Goal: Entertainment & Leisure: Consume media (video, audio)

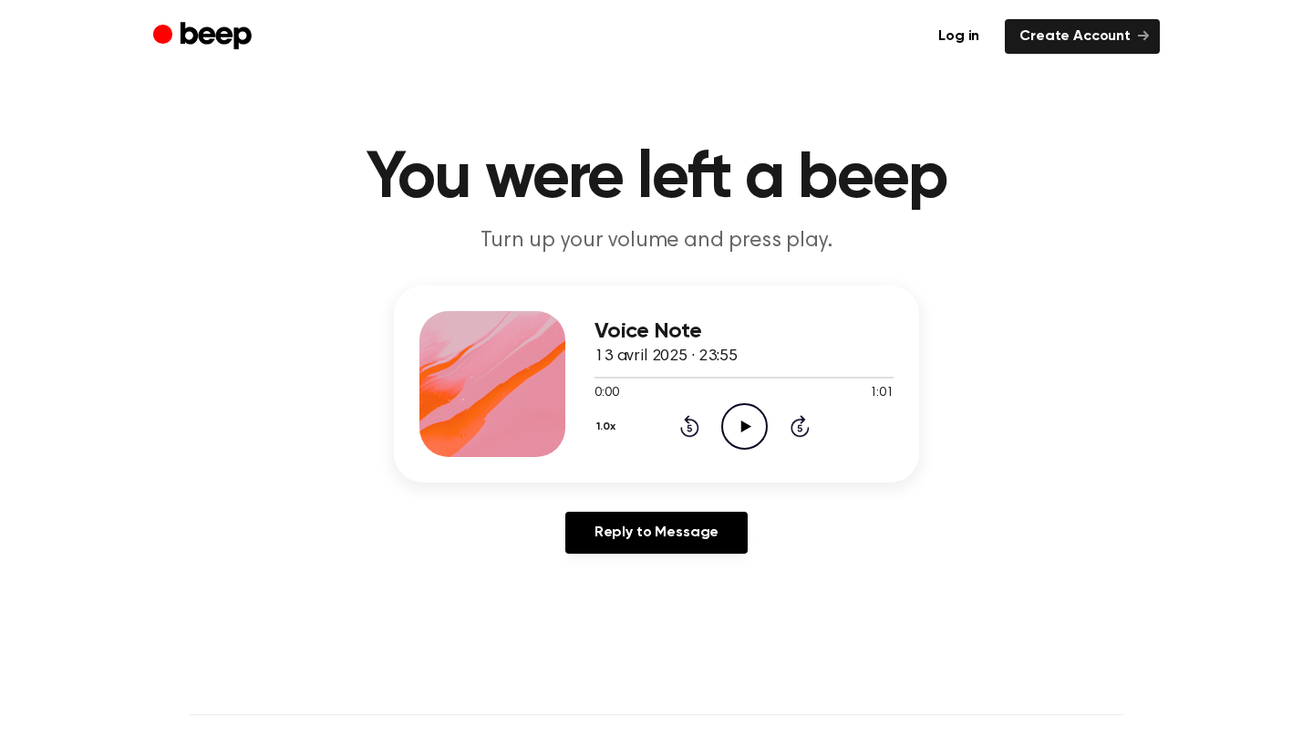
click at [746, 432] on icon "Play Audio" at bounding box center [744, 426] width 47 height 47
click at [749, 433] on icon "Pause Audio" at bounding box center [744, 426] width 47 height 47
click at [681, 428] on icon at bounding box center [689, 426] width 19 height 22
click at [740, 420] on icon "Play Audio" at bounding box center [744, 426] width 47 height 47
click at [722, 423] on circle at bounding box center [744, 426] width 45 height 45
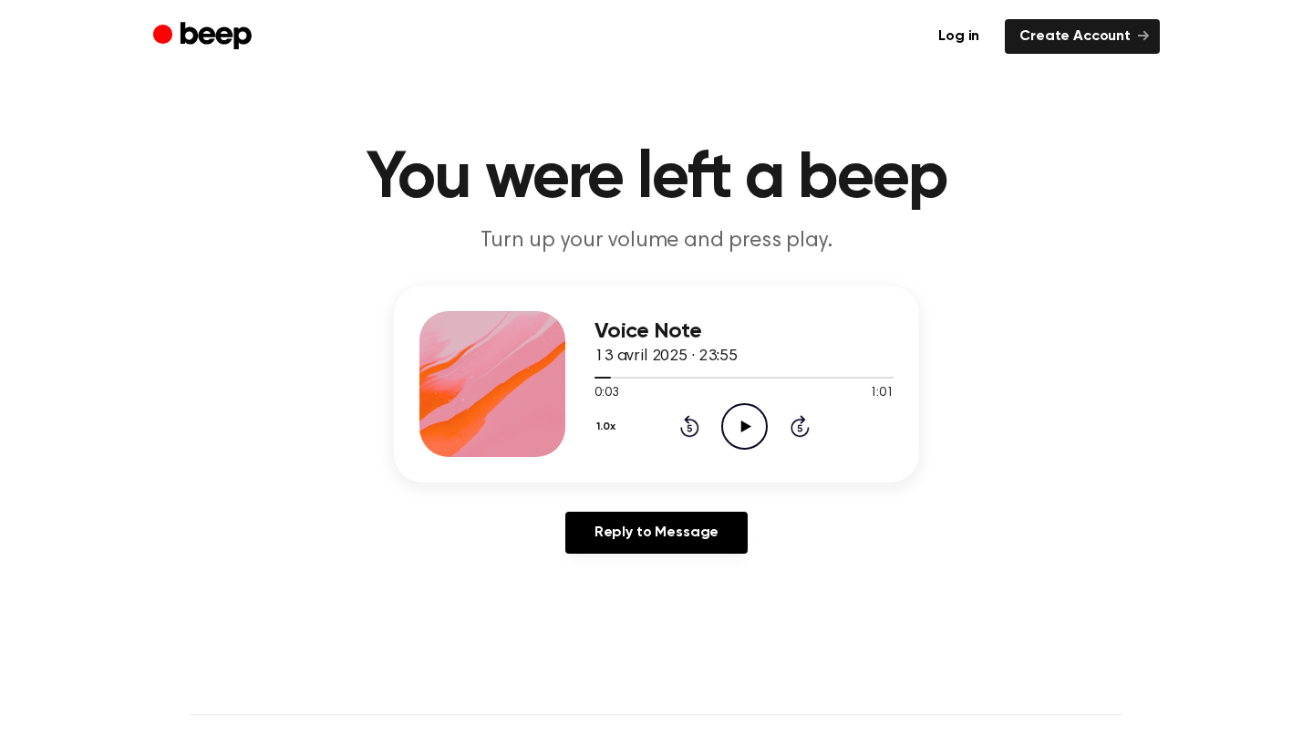
click at [759, 438] on icon "Play Audio" at bounding box center [744, 426] width 47 height 47
click at [746, 430] on icon at bounding box center [745, 426] width 8 height 12
click at [750, 414] on icon "Play Audio" at bounding box center [744, 426] width 47 height 47
click at [748, 425] on icon at bounding box center [745, 426] width 8 height 12
click at [744, 419] on icon "Play Audio" at bounding box center [744, 426] width 47 height 47
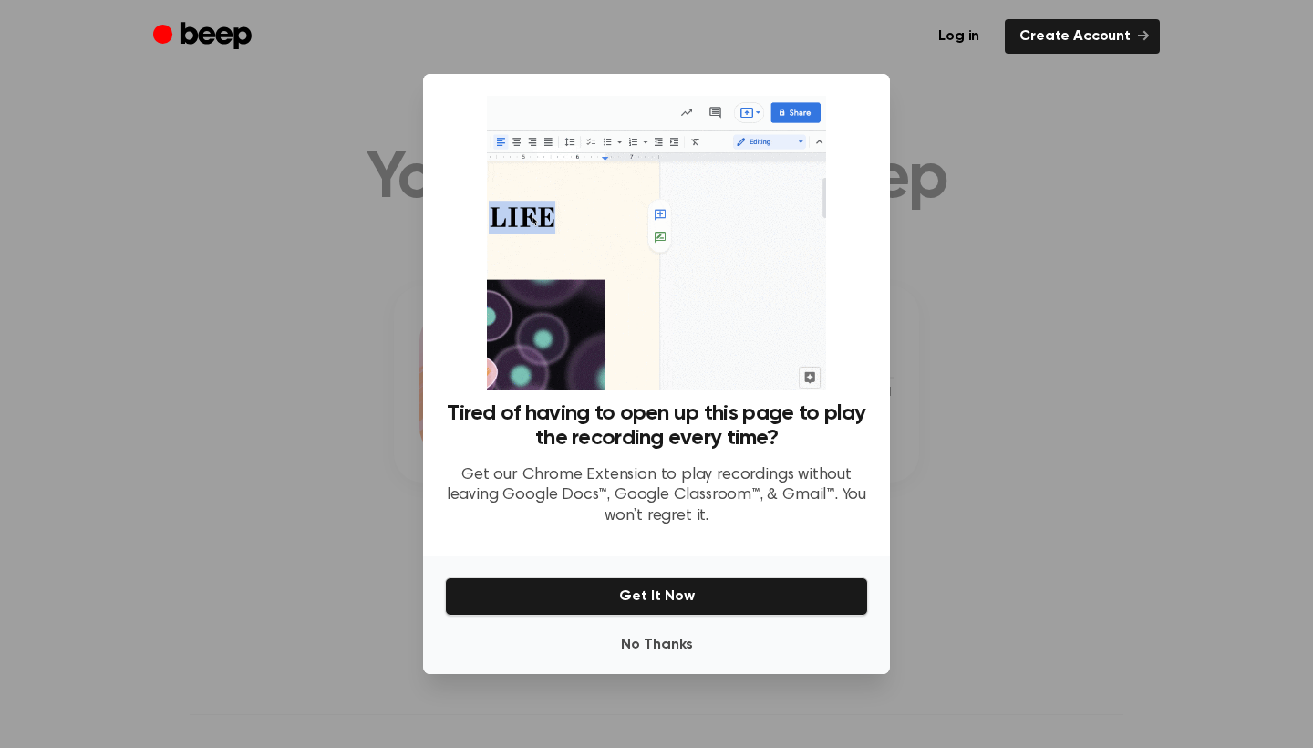
click at [1022, 391] on div at bounding box center [656, 374] width 1313 height 748
click at [1022, 392] on div at bounding box center [656, 374] width 1313 height 748
click at [637, 643] on button "No Thanks" at bounding box center [656, 645] width 423 height 36
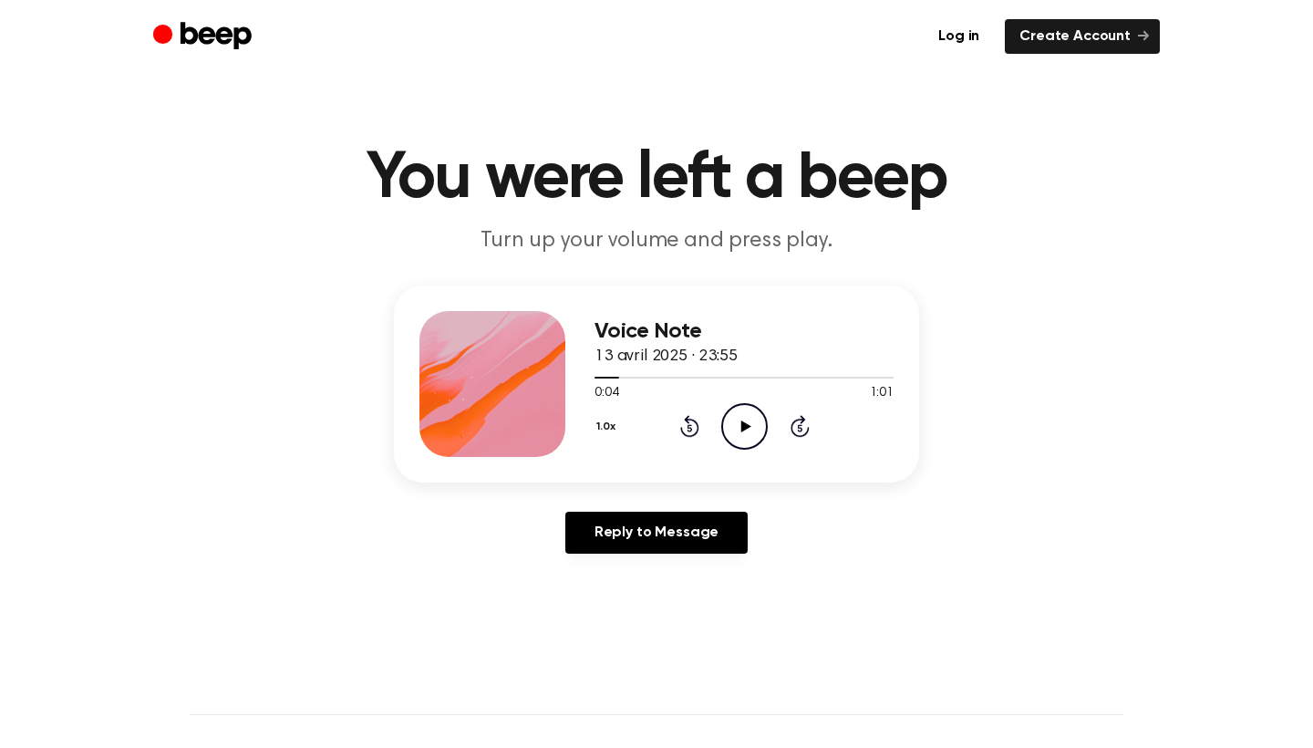
click at [746, 432] on icon "Play Audio" at bounding box center [744, 426] width 47 height 47
click at [746, 432] on icon "Pause Audio" at bounding box center [744, 426] width 47 height 47
click at [739, 433] on icon "Play Audio" at bounding box center [744, 426] width 47 height 47
click at [739, 433] on icon "Pause Audio" at bounding box center [744, 426] width 47 height 47
click at [723, 439] on icon "Play Audio" at bounding box center [744, 426] width 47 height 47
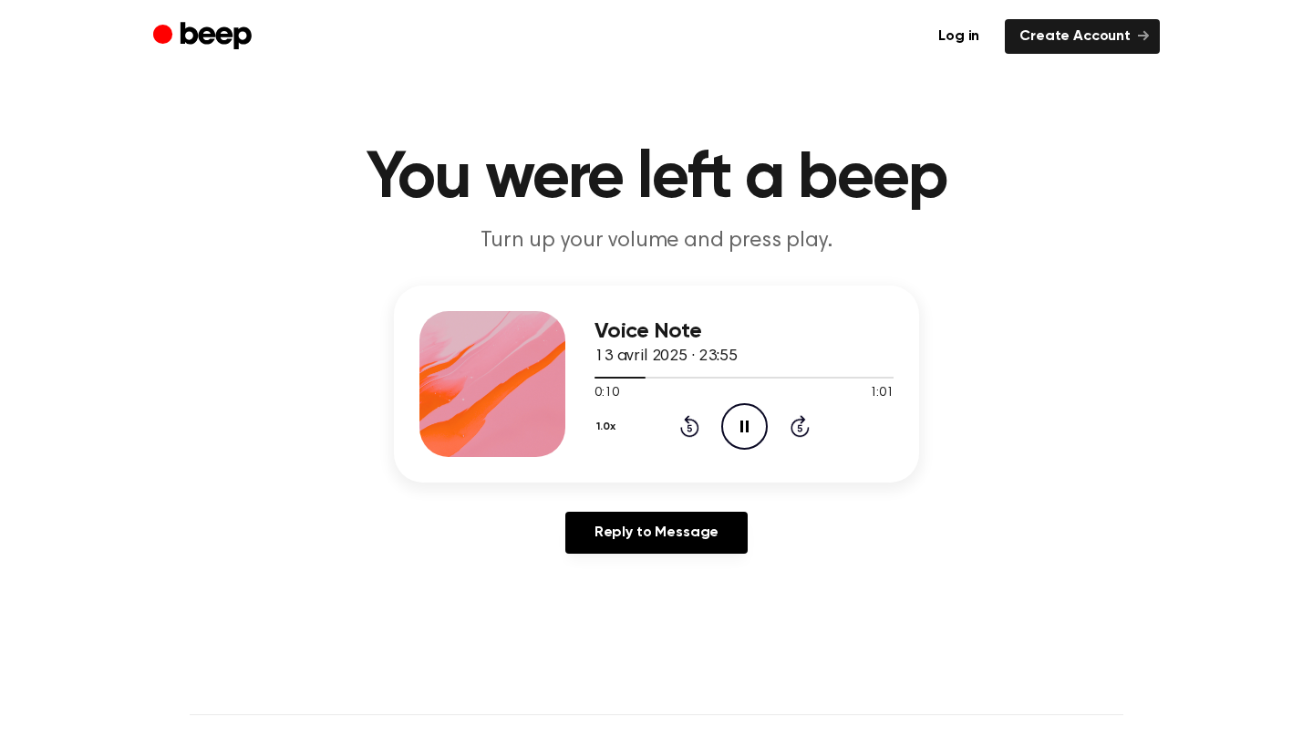
click at [687, 423] on icon at bounding box center [689, 426] width 19 height 22
click at [753, 427] on icon "Pause Audio" at bounding box center [744, 426] width 47 height 47
click at [729, 439] on icon "Play Audio" at bounding box center [744, 426] width 47 height 47
click at [744, 429] on icon "Pause Audio" at bounding box center [744, 426] width 47 height 47
click at [737, 410] on icon "Play Audio" at bounding box center [744, 426] width 47 height 47
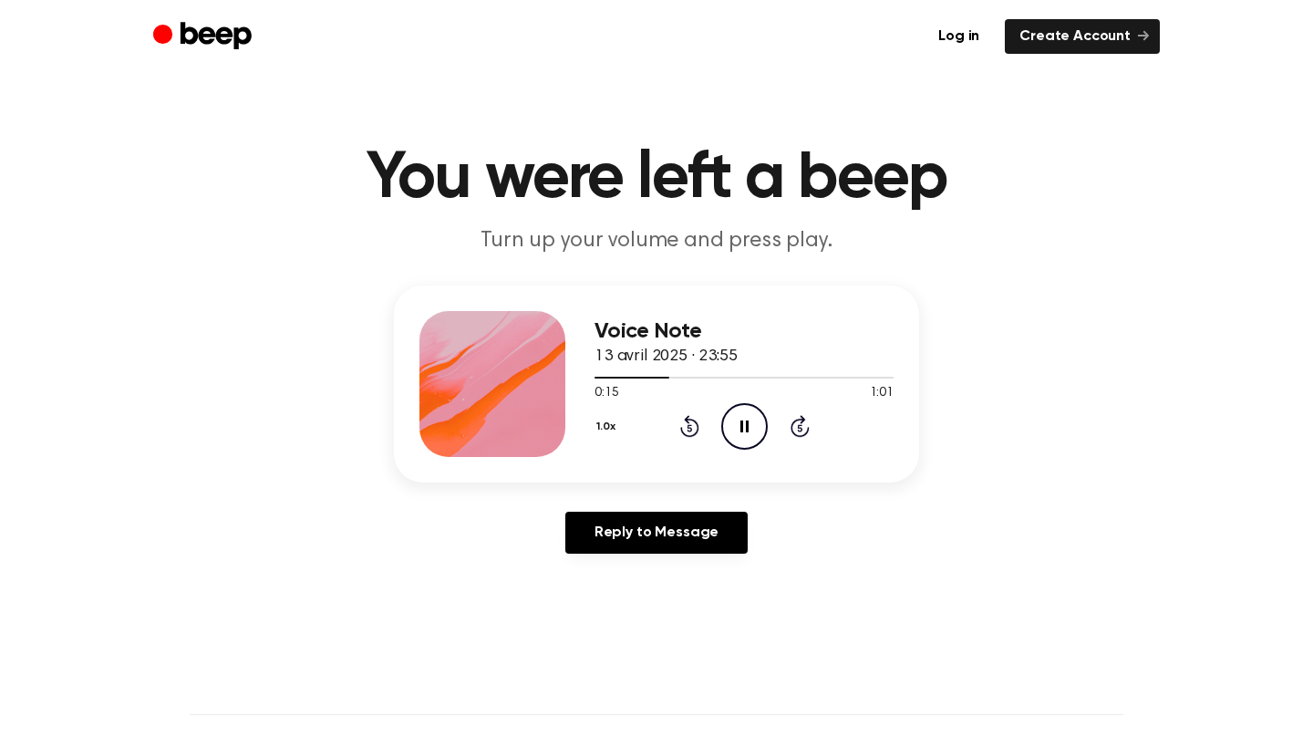
click at [683, 420] on icon "Rewind 5 seconds" at bounding box center [690, 426] width 20 height 24
click at [695, 420] on icon "Rewind 5 seconds" at bounding box center [690, 426] width 20 height 24
click at [684, 370] on div at bounding box center [744, 376] width 299 height 15
click at [742, 432] on icon "Play Audio" at bounding box center [744, 426] width 47 height 47
click at [718, 378] on div at bounding box center [676, 378] width 162 height 2
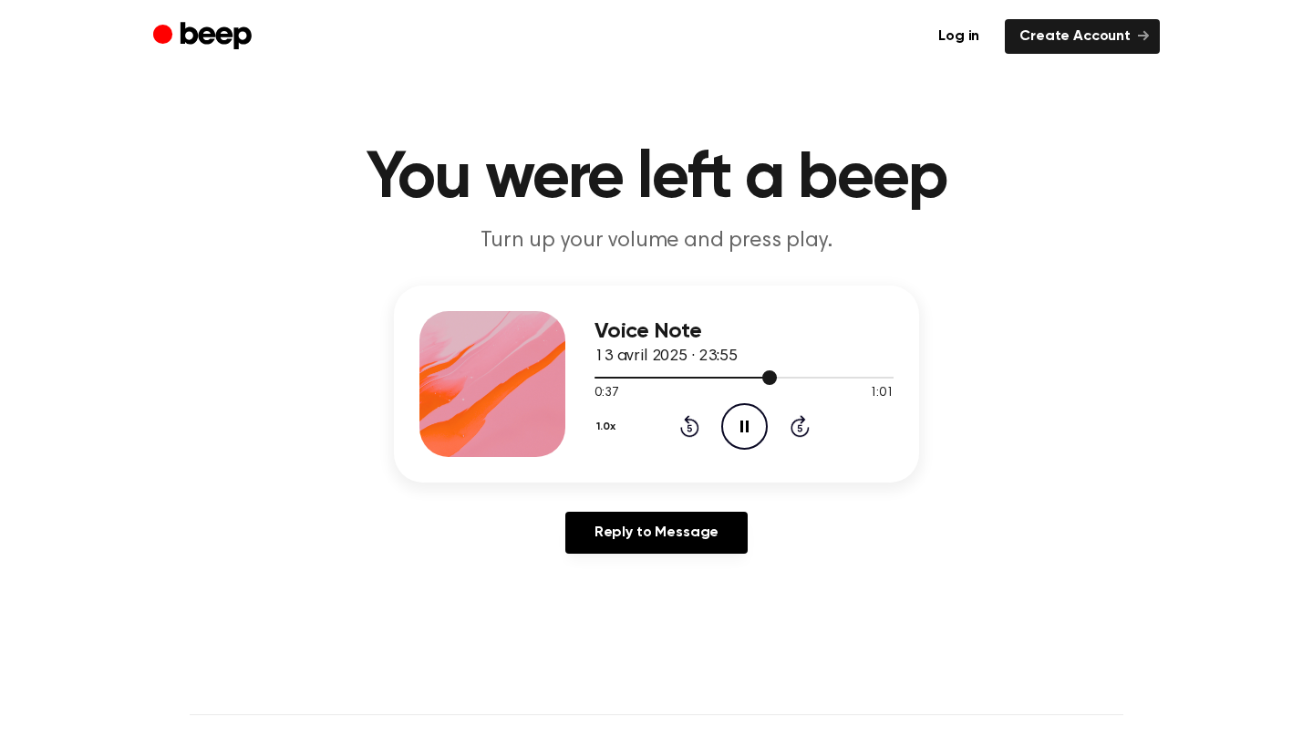
click at [706, 379] on div at bounding box center [744, 376] width 299 height 15
click at [730, 422] on icon "Play Audio" at bounding box center [744, 426] width 47 height 47
click at [755, 375] on div at bounding box center [744, 376] width 299 height 15
click at [692, 427] on icon "Rewind 5 seconds" at bounding box center [690, 426] width 20 height 24
click at [680, 428] on icon at bounding box center [689, 426] width 19 height 22
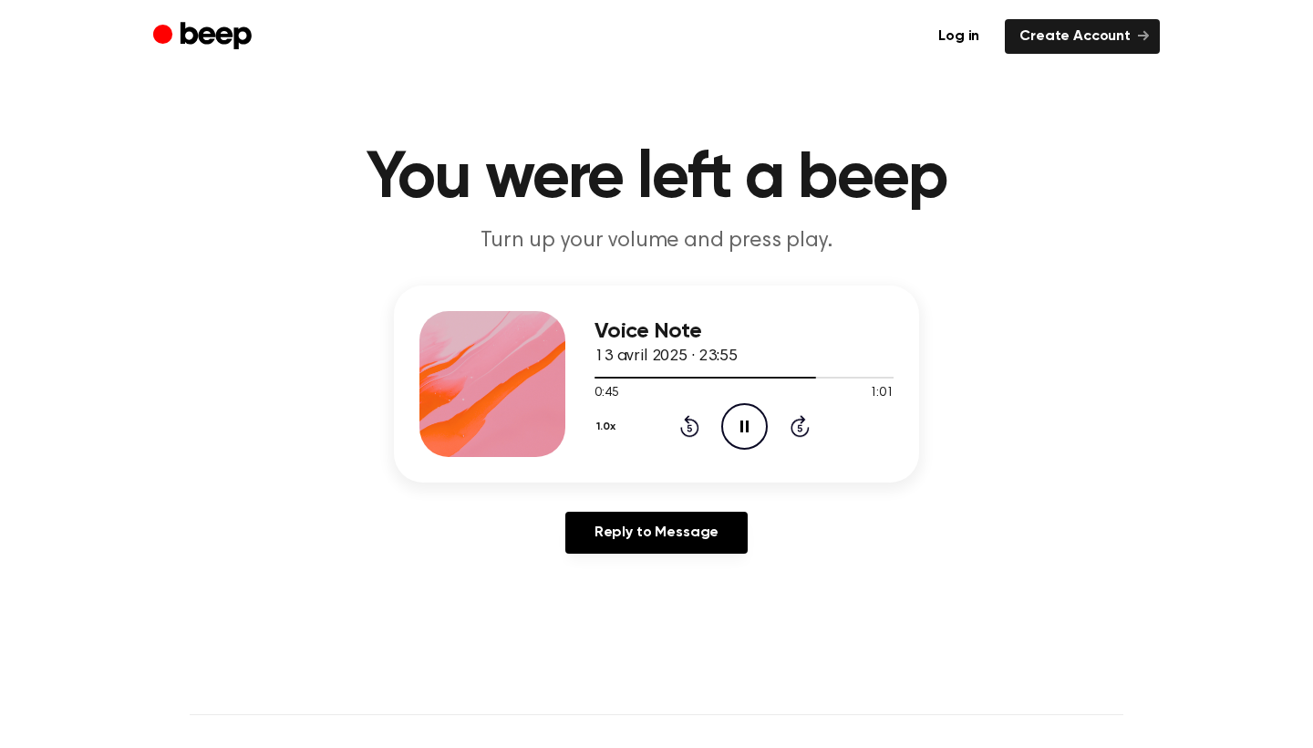
click at [684, 429] on icon "Rewind 5 seconds" at bounding box center [690, 426] width 20 height 24
click at [739, 428] on icon "Play Audio" at bounding box center [744, 426] width 47 height 47
click at [848, 377] on div at bounding box center [744, 378] width 299 height 2
click at [746, 431] on icon "Play Audio" at bounding box center [744, 426] width 47 height 47
